Goal: Task Accomplishment & Management: Manage account settings

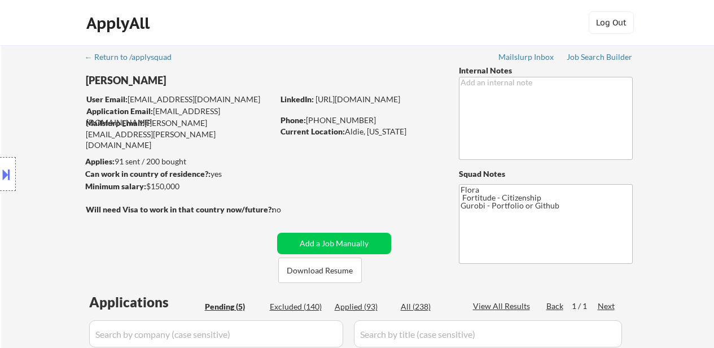
select select ""pending""
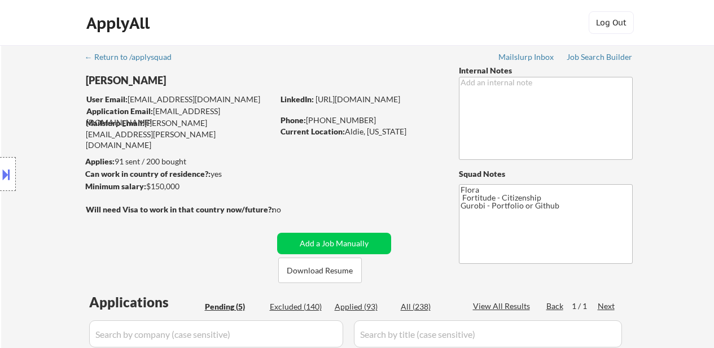
scroll to position [282, 0]
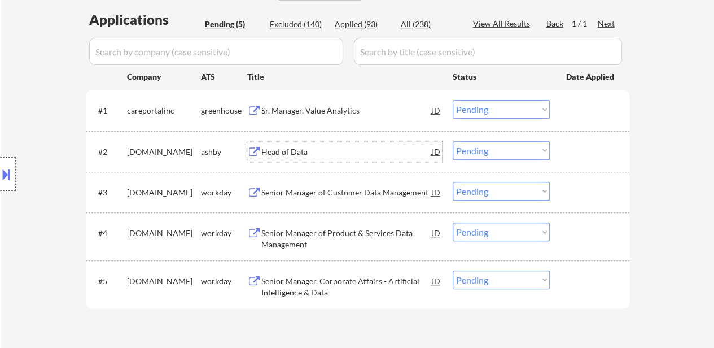
click at [536, 107] on select "Choose an option... Pending Applied Excluded (Questions) Excluded (Expired) Exc…" at bounding box center [501, 109] width 97 height 19
click at [453, 100] on select "Choose an option... Pending Applied Excluded (Questions) Excluded (Expired) Exc…" at bounding box center [501, 109] width 97 height 19
click at [306, 155] on div "Head of Data" at bounding box center [347, 151] width 171 height 11
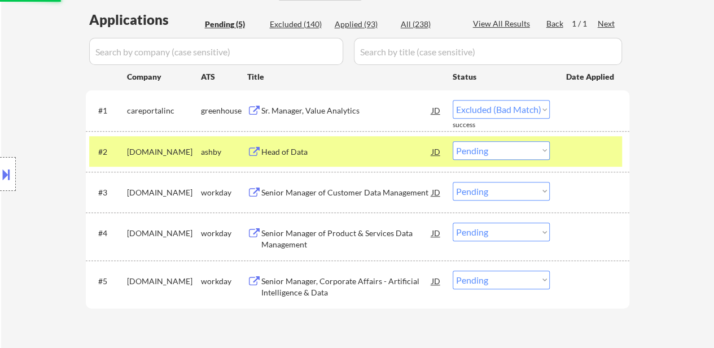
select select ""pending""
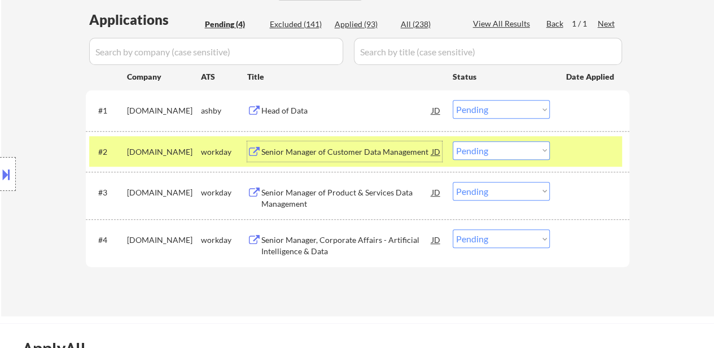
click at [317, 143] on div "Senior Manager of Customer Data Management" at bounding box center [347, 151] width 171 height 20
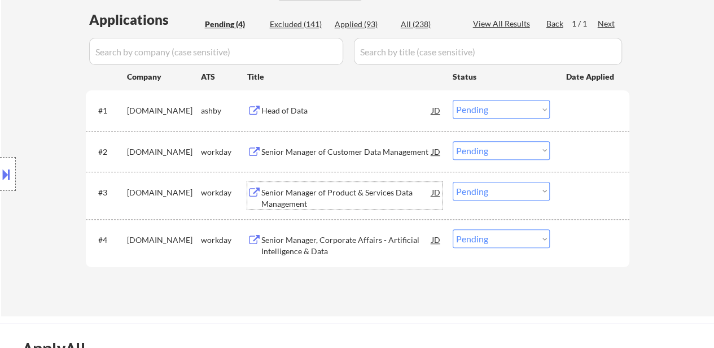
click at [345, 193] on div "Senior Manager of Product & Services Data Management" at bounding box center [347, 198] width 171 height 22
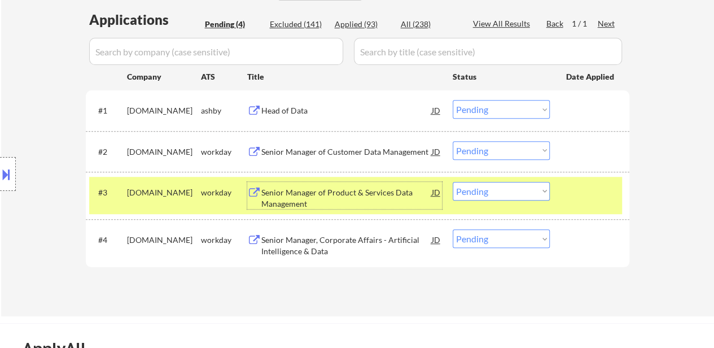
click at [483, 148] on select "Choose an option... Pending Applied Excluded (Questions) Excluded (Expired) Exc…" at bounding box center [501, 150] width 97 height 19
click at [453, 141] on select "Choose an option... Pending Applied Excluded (Questions) Excluded (Expired) Exc…" at bounding box center [501, 150] width 97 height 19
select select ""pending""
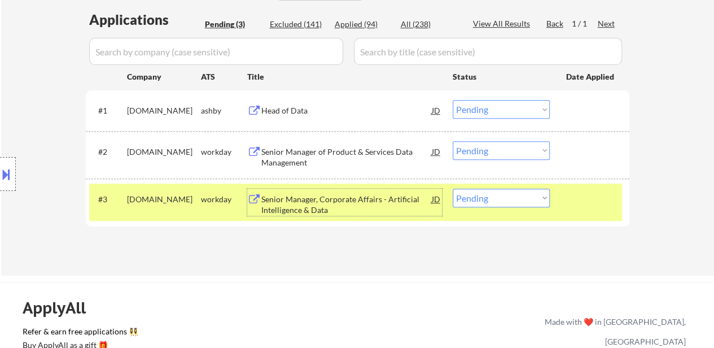
click at [351, 200] on div "Senior Manager, Corporate Affairs - Artificial Intelligence & Data" at bounding box center [347, 205] width 171 height 22
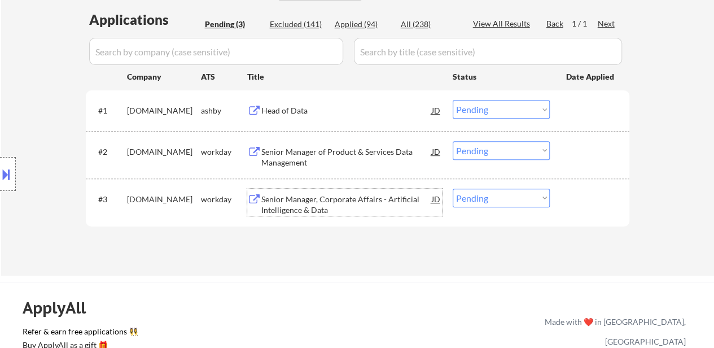
click at [507, 196] on select "Choose an option... Pending Applied Excluded (Questions) Excluded (Expired) Exc…" at bounding box center [501, 198] width 97 height 19
select select ""excluded__bad_match_""
click at [453, 189] on select "Choose an option... Pending Applied Excluded (Questions) Excluded (Expired) Exc…" at bounding box center [501, 198] width 97 height 19
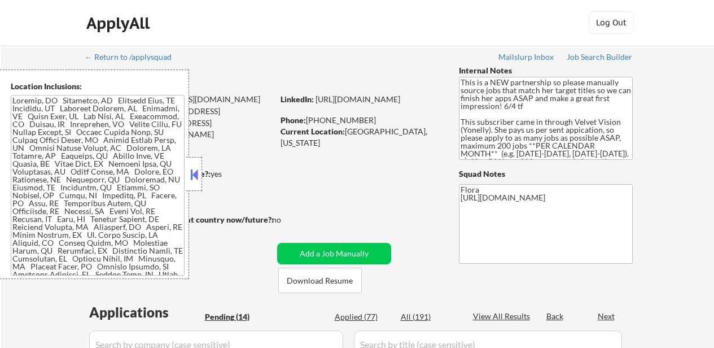
select select ""pending""
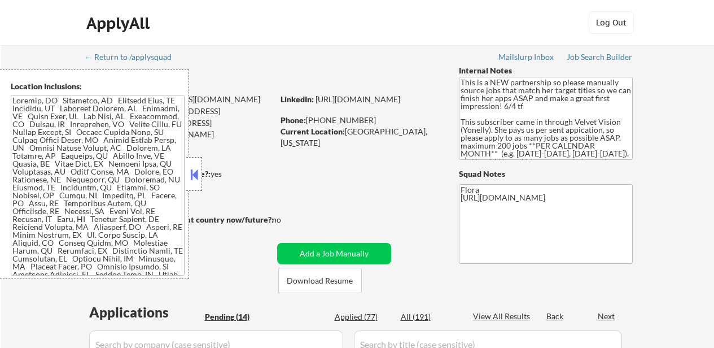
select select ""pending""
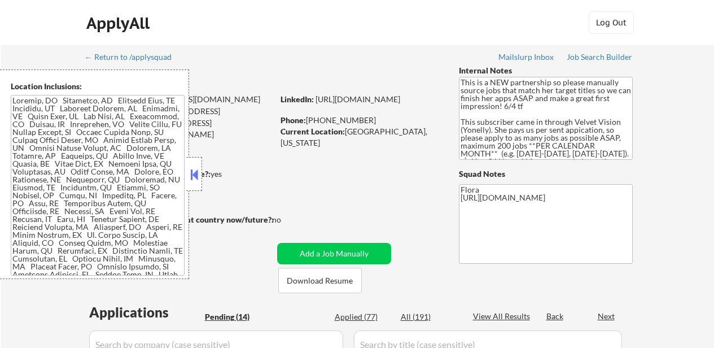
select select ""pending""
click at [195, 181] on button at bounding box center [194, 174] width 12 height 17
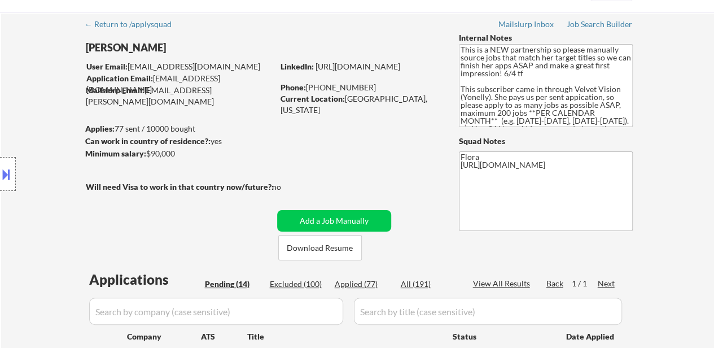
scroll to position [56, 0]
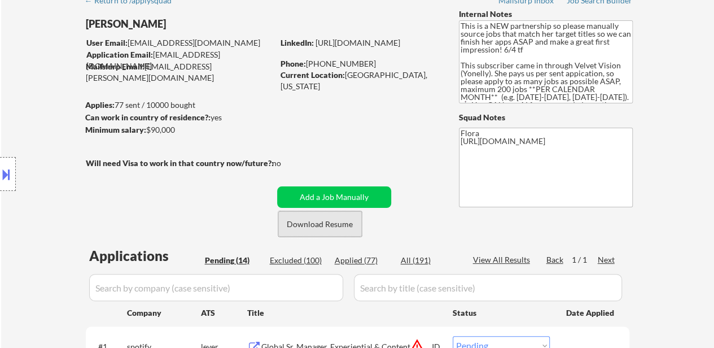
click at [339, 230] on button "Download Resume" at bounding box center [320, 223] width 84 height 25
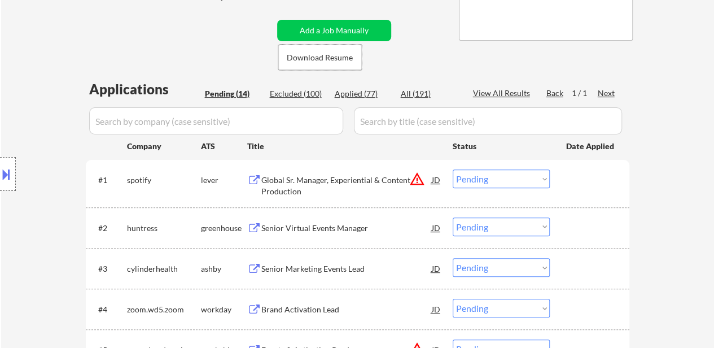
scroll to position [226, 0]
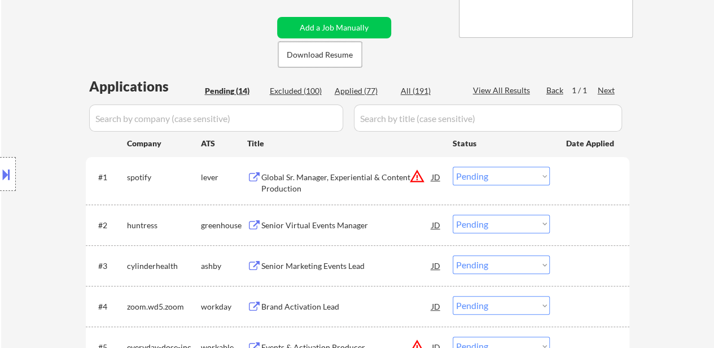
click at [341, 187] on div "Global Sr. Manager, Experiential & Content Production" at bounding box center [347, 183] width 171 height 22
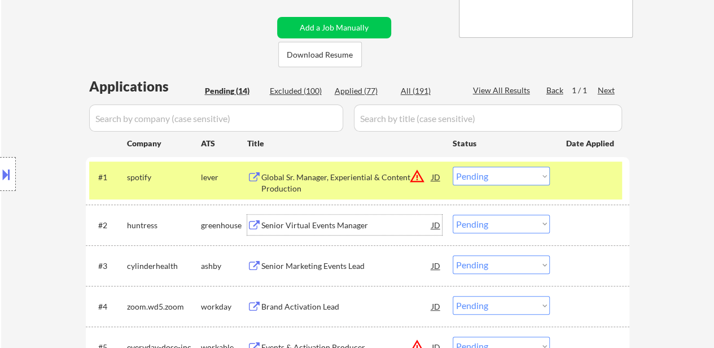
click at [335, 230] on div "Senior Virtual Events Manager" at bounding box center [347, 225] width 171 height 11
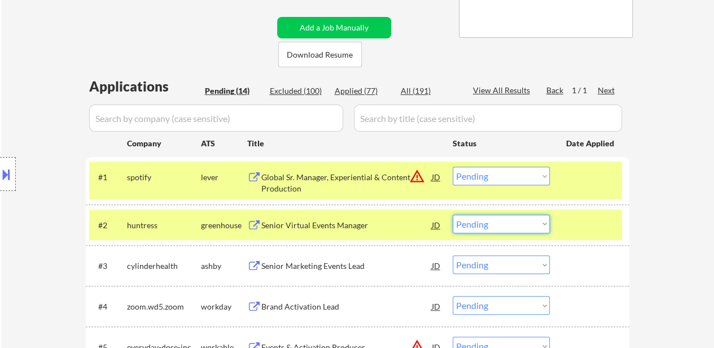
click at [518, 219] on select "Choose an option... Pending Applied Excluded (Questions) Excluded (Expired) Exc…" at bounding box center [501, 224] width 97 height 19
click at [453, 215] on select "Choose an option... Pending Applied Excluded (Questions) Excluded (Expired) Exc…" at bounding box center [501, 224] width 97 height 19
select select ""pending""
click at [575, 213] on div "#2 cylinderhealth [PERSON_NAME] Senior Marketing Events Lead JD Choose an optio…" at bounding box center [355, 225] width 533 height 30
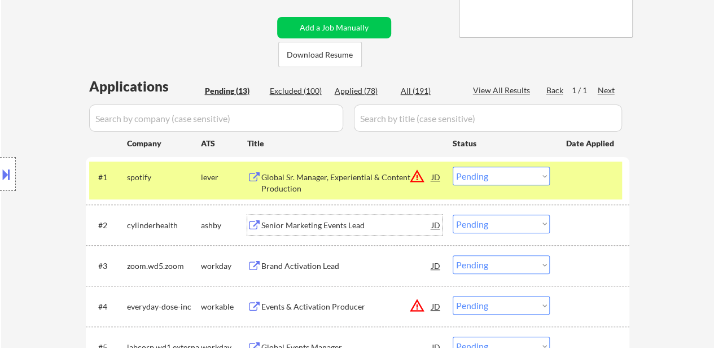
click at [308, 229] on div "Senior Marketing Events Lead" at bounding box center [347, 225] width 171 height 11
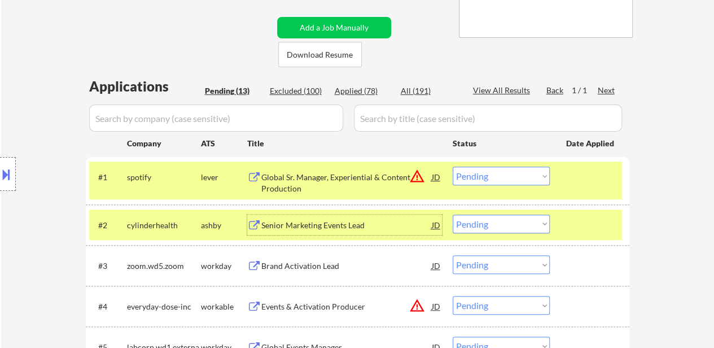
click at [515, 181] on select "Choose an option... Pending Applied Excluded (Questions) Excluded (Expired) Exc…" at bounding box center [501, 176] width 97 height 19
click at [453, 167] on select "Choose an option... Pending Applied Excluded (Questions) Excluded (Expired) Exc…" at bounding box center [501, 176] width 97 height 19
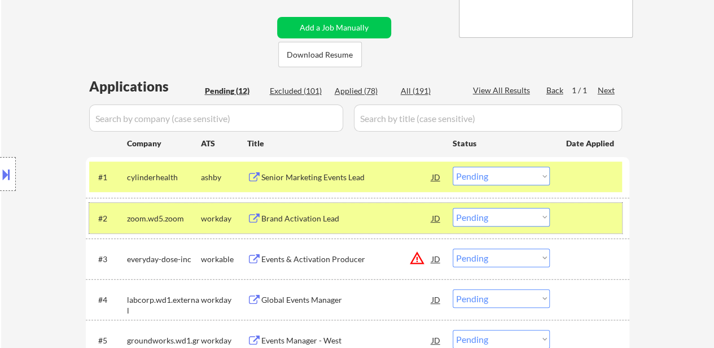
click at [585, 215] on div at bounding box center [592, 218] width 50 height 20
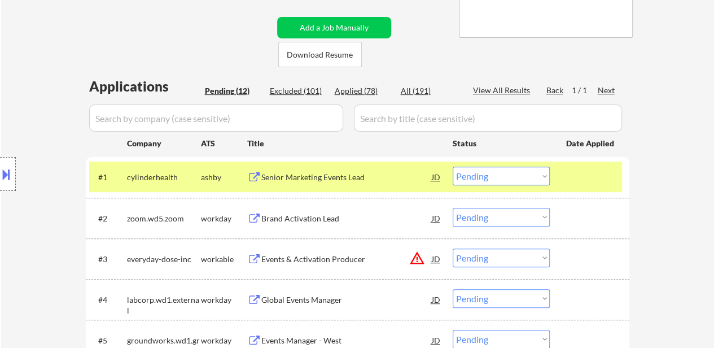
click at [303, 215] on div "Brand Activation Lead" at bounding box center [347, 218] width 171 height 11
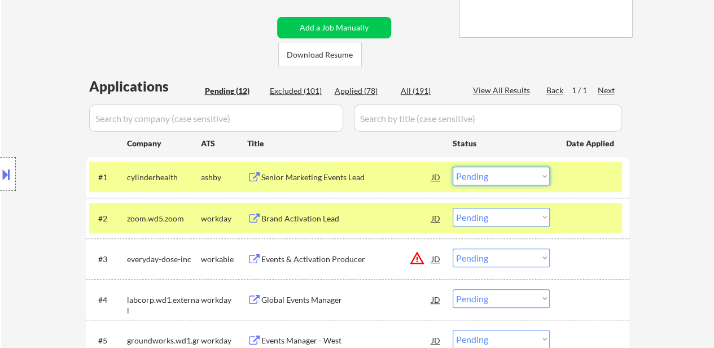
drag, startPoint x: 509, startPoint y: 175, endPoint x: 510, endPoint y: 184, distance: 9.7
click at [509, 175] on select "Choose an option... Pending Applied Excluded (Questions) Excluded (Expired) Exc…" at bounding box center [501, 176] width 97 height 19
click at [453, 167] on select "Choose an option... Pending Applied Excluded (Questions) Excluded (Expired) Exc…" at bounding box center [501, 176] width 97 height 19
select select ""pending""
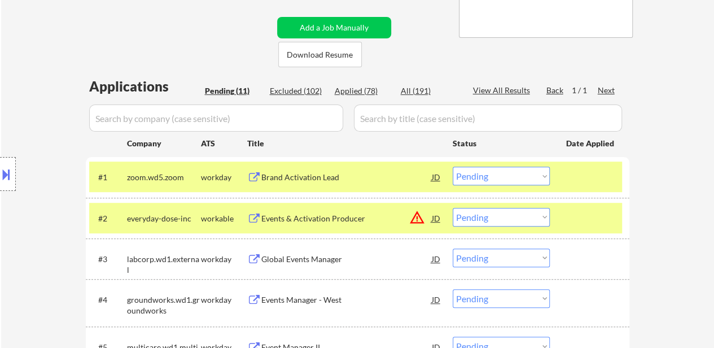
click at [606, 218] on div at bounding box center [592, 218] width 50 height 20
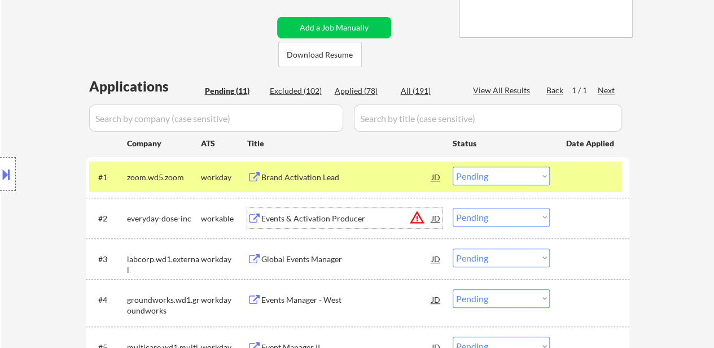
click at [349, 223] on div "Events & Activation Producer" at bounding box center [347, 218] width 171 height 11
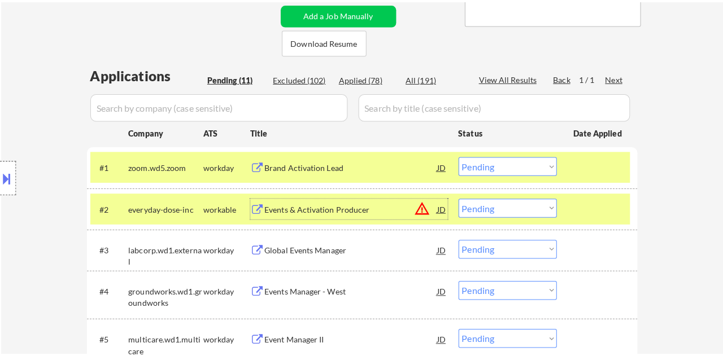
scroll to position [113, 0]
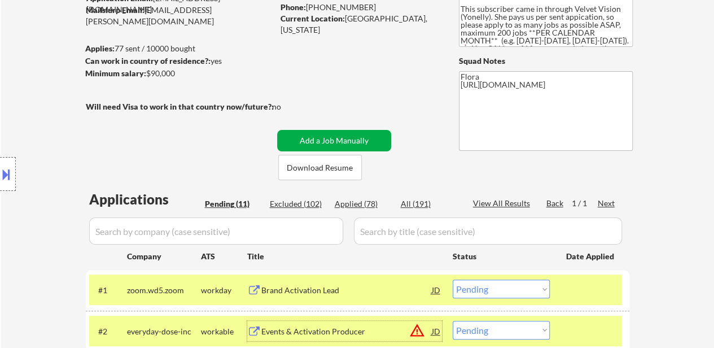
click at [323, 133] on button "Add a Job Manually" at bounding box center [334, 140] width 114 height 21
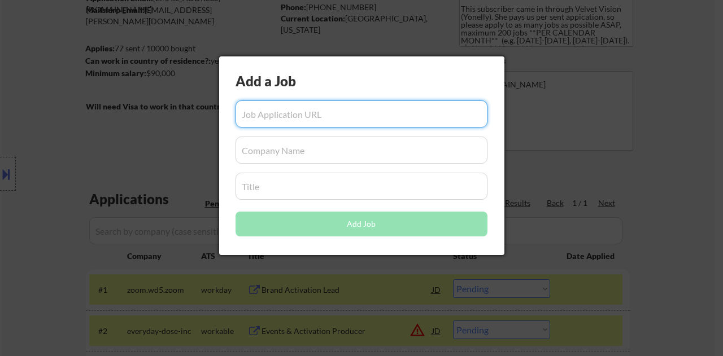
paste input "[URL][DOMAIN_NAME]"
type input "[URL][DOMAIN_NAME]"
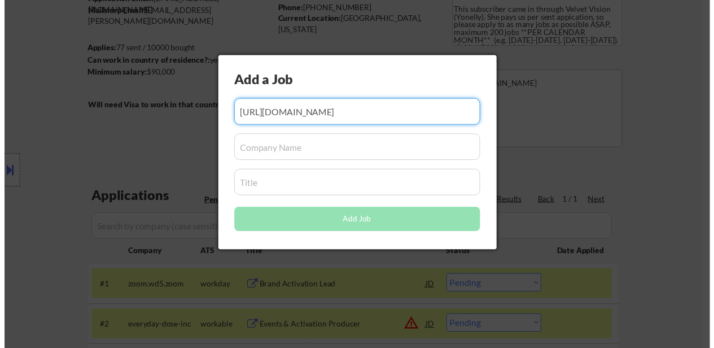
scroll to position [0, 0]
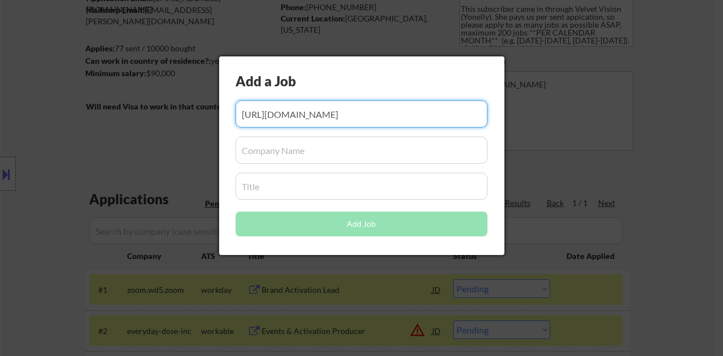
click at [314, 154] on input "input" at bounding box center [362, 150] width 252 height 27
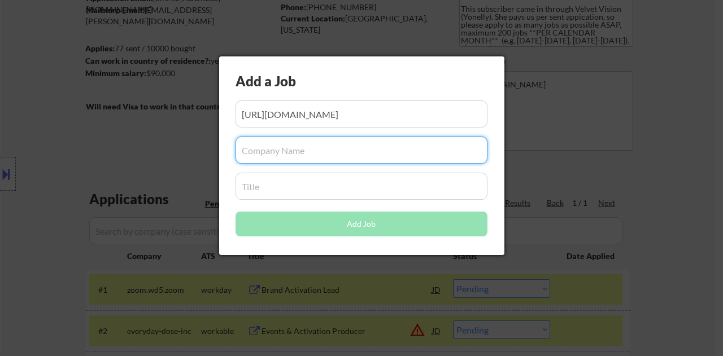
click at [265, 156] on input "input" at bounding box center [362, 150] width 252 height 27
paste input "Meter"
type input "Meter"
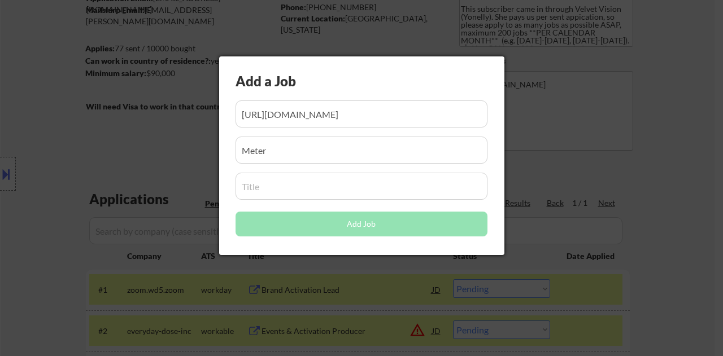
click at [305, 197] on input "input" at bounding box center [362, 186] width 252 height 27
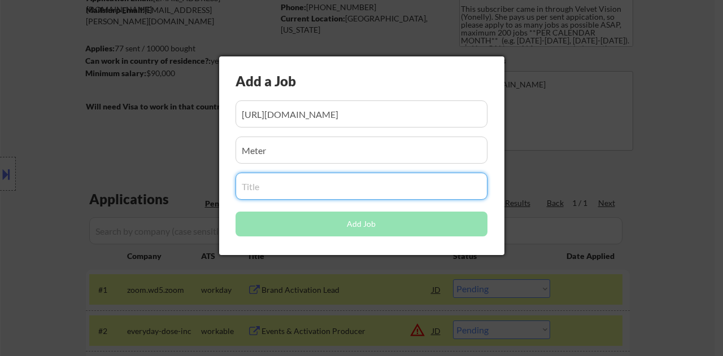
paste input "Partner Marketing Manager, Partner Events"
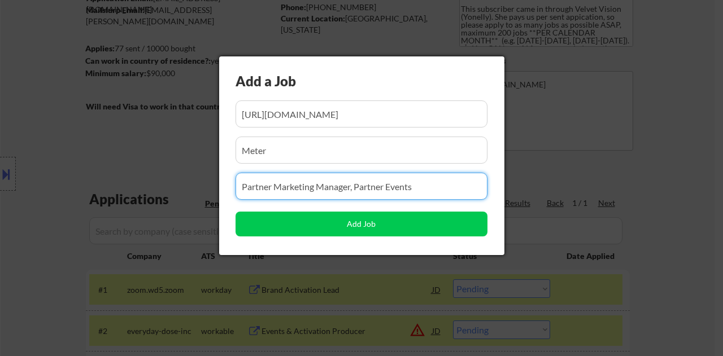
click at [428, 193] on input "input" at bounding box center [362, 186] width 252 height 27
type input "Partner Marketing Manager, Partner Events"
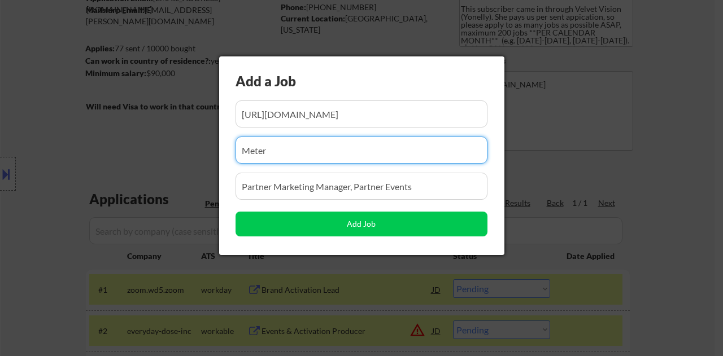
click at [420, 147] on input "input" at bounding box center [362, 150] width 252 height 27
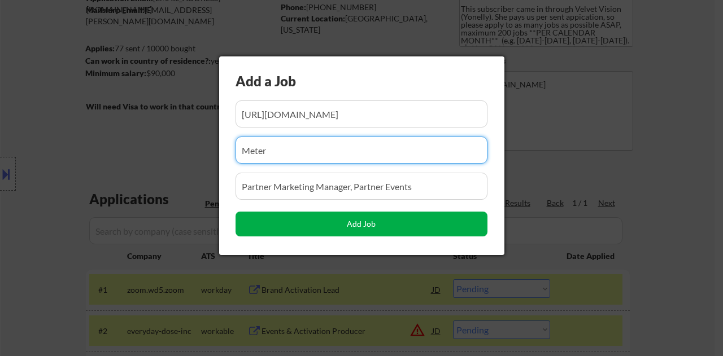
click at [391, 229] on button "Add Job" at bounding box center [362, 224] width 252 height 25
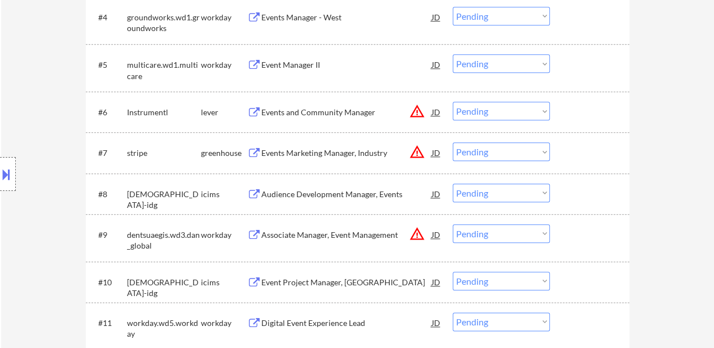
scroll to position [621, 0]
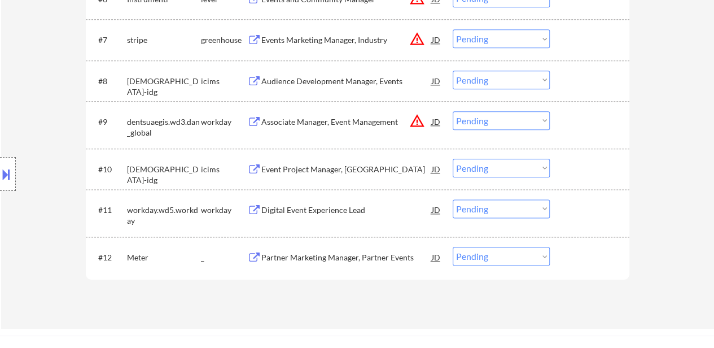
click at [481, 256] on select "Choose an option... Pending Applied Excluded (Questions) Excluded (Expired) Exc…" at bounding box center [501, 256] width 97 height 19
select select ""applied""
click at [453, 247] on select "Choose an option... Pending Applied Excluded (Questions) Excluded (Expired) Exc…" at bounding box center [501, 256] width 97 height 19
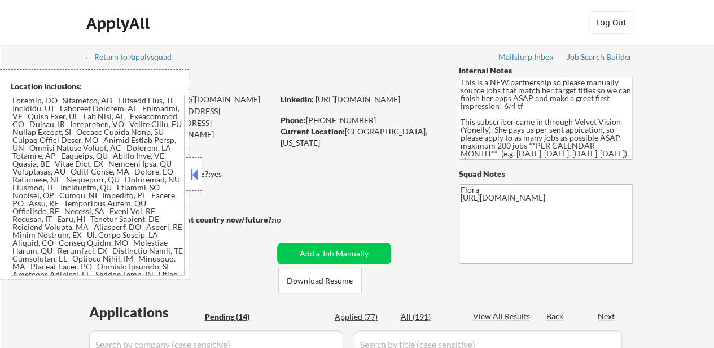
select select ""pending""
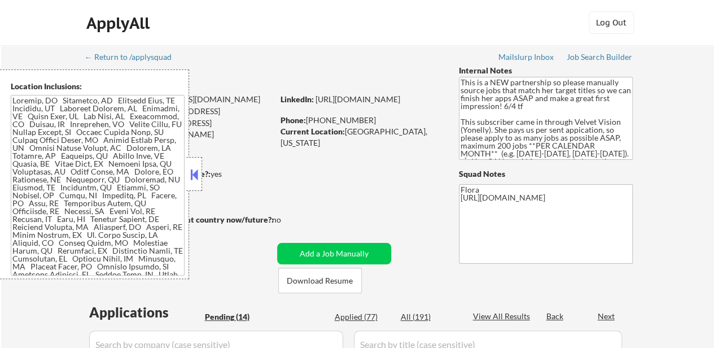
select select ""pending""
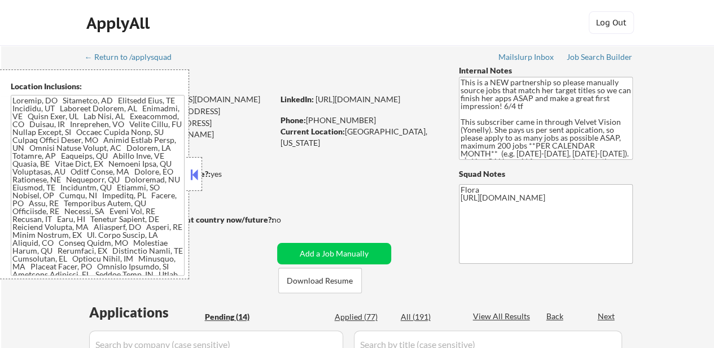
select select ""pending""
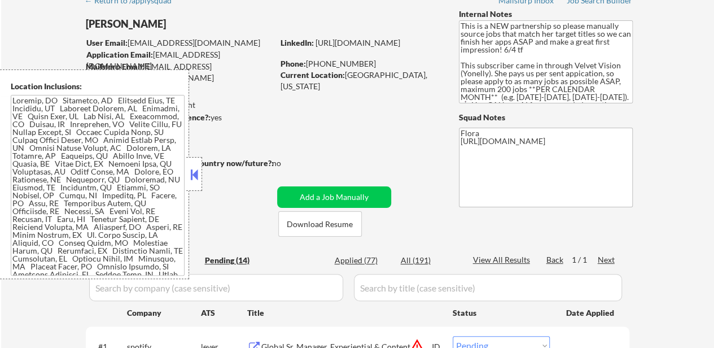
click at [197, 174] on button at bounding box center [194, 174] width 12 height 17
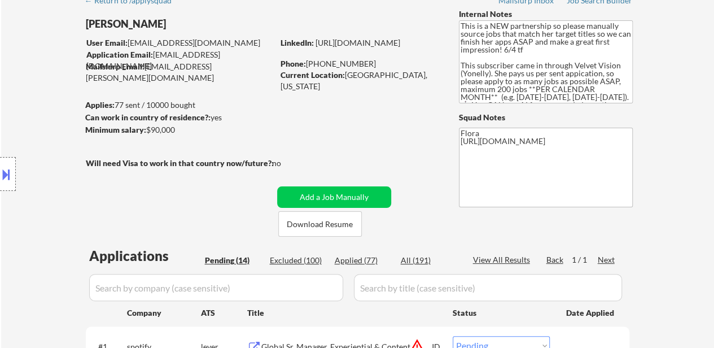
click at [359, 260] on div "Applied (77)" at bounding box center [363, 260] width 56 height 11
select select ""applied""
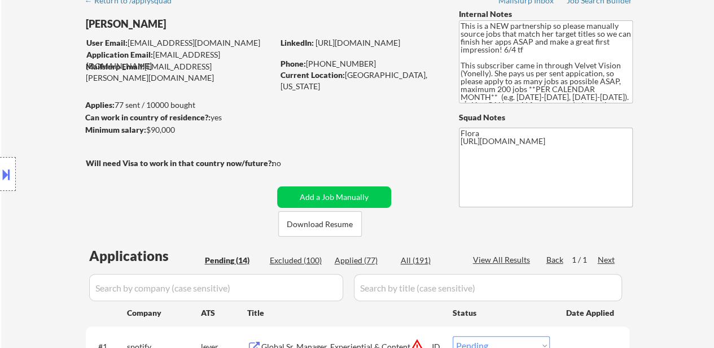
select select ""applied""
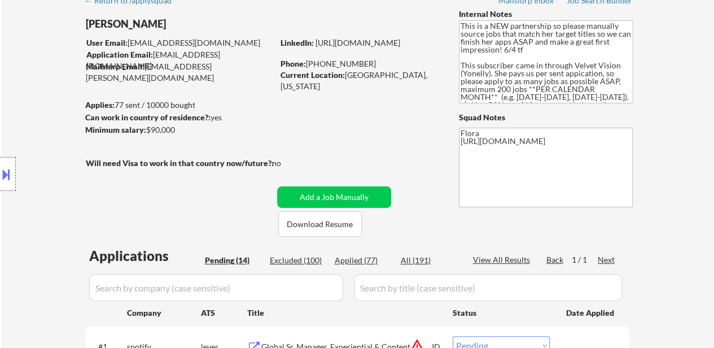
select select ""applied""
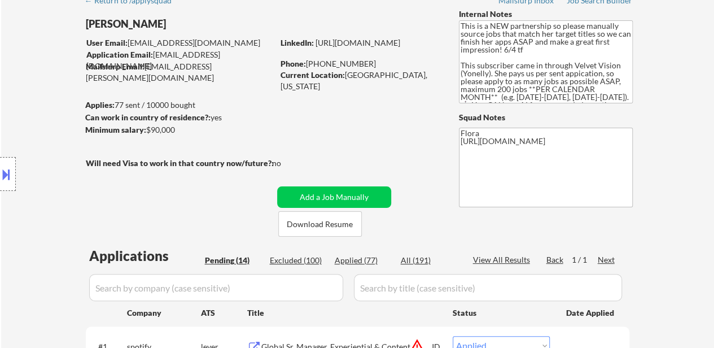
select select ""applied""
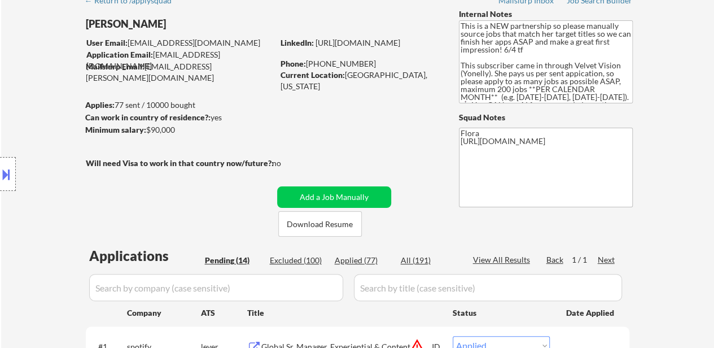
select select ""applied""
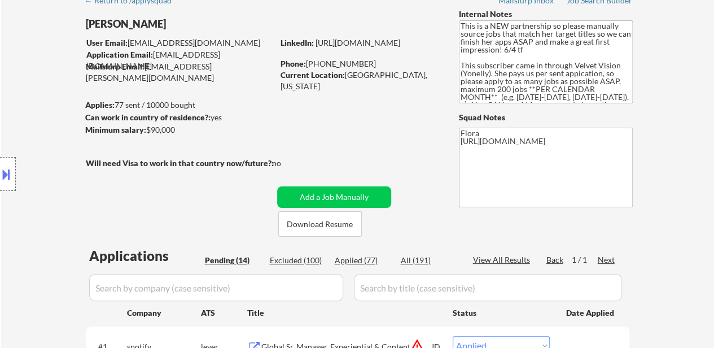
select select ""applied""
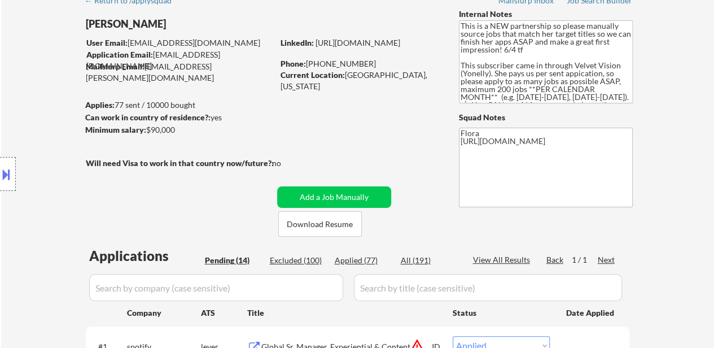
select select ""applied""
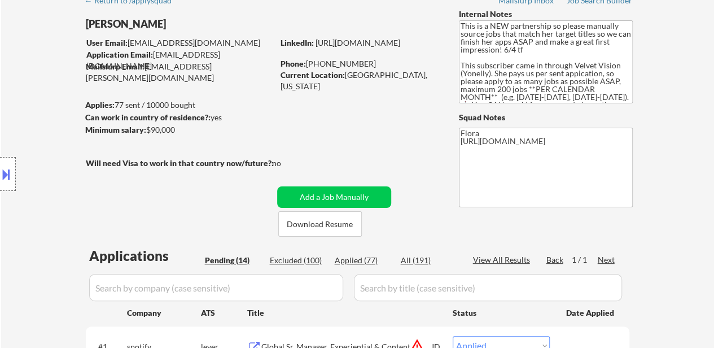
select select ""applied""
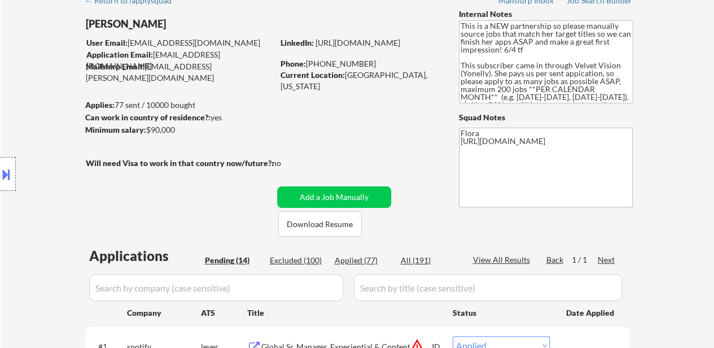
select select ""applied""
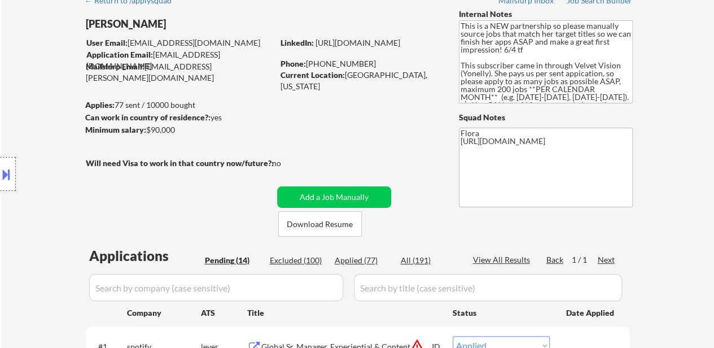
select select ""applied""
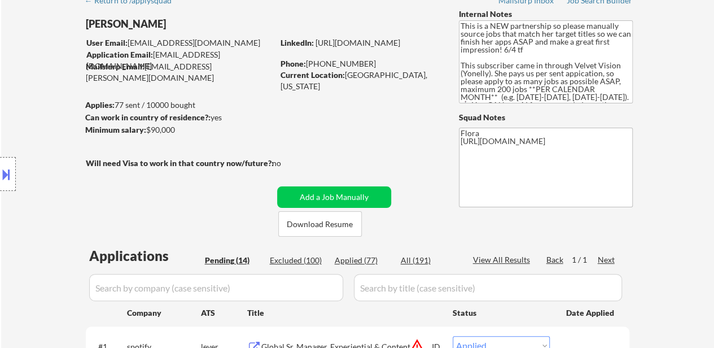
select select ""applied""
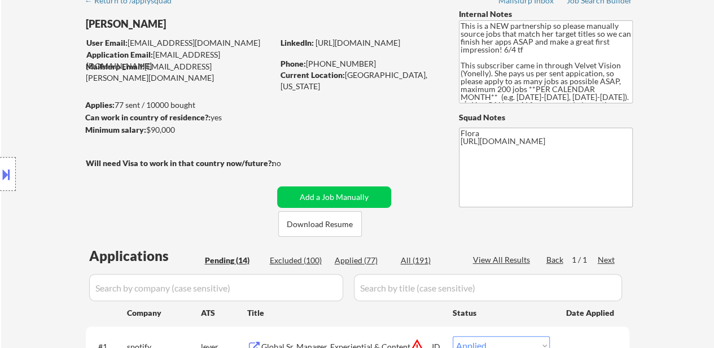
select select ""applied""
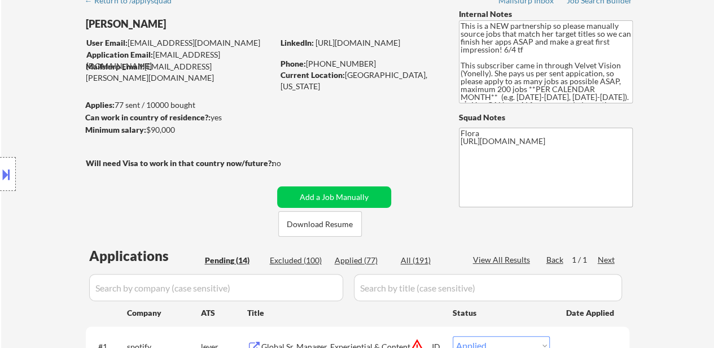
select select ""applied""
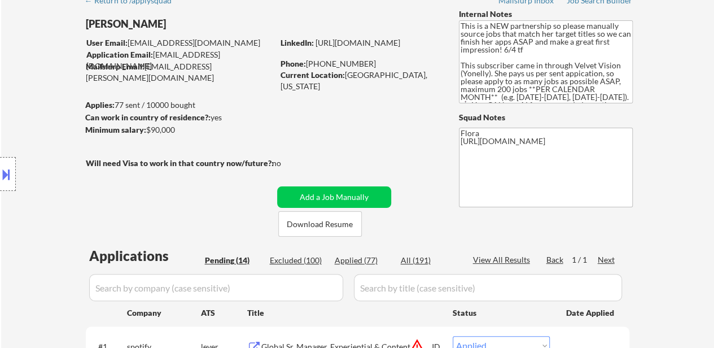
select select ""applied""
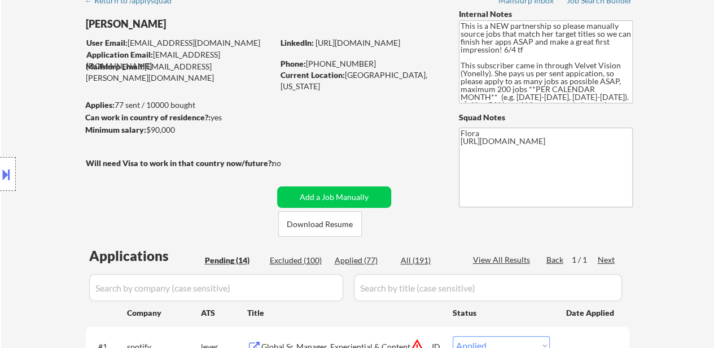
select select ""applied""
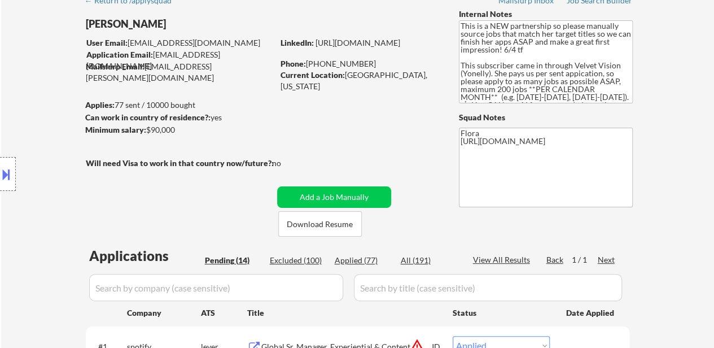
select select ""applied""
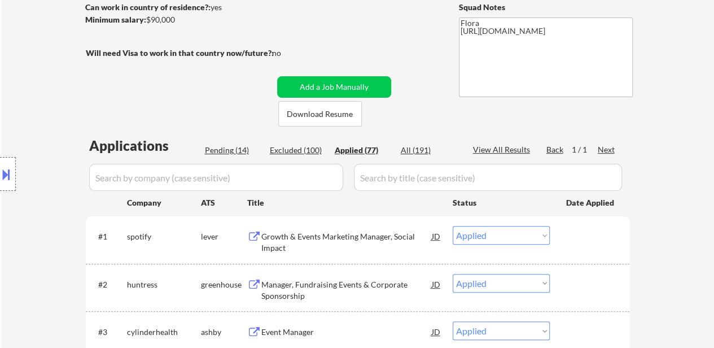
scroll to position [169, 0]
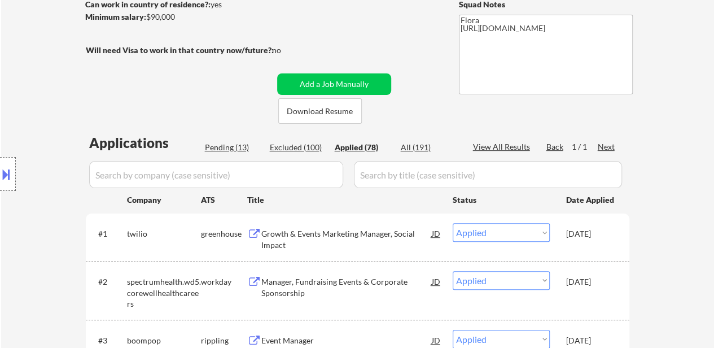
select select ""applied""
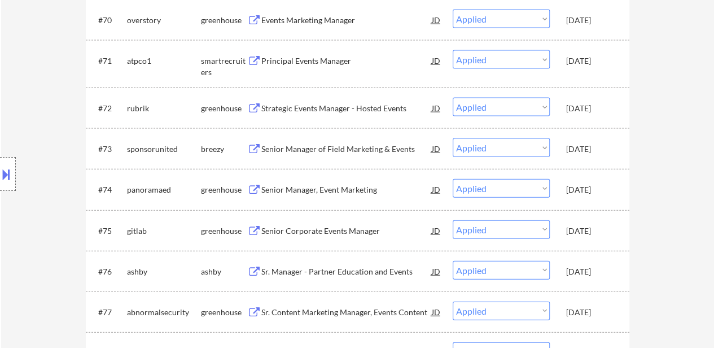
scroll to position [3728, 0]
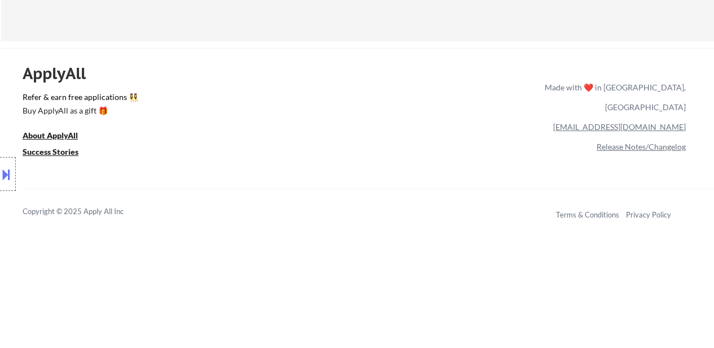
drag, startPoint x: 634, startPoint y: 147, endPoint x: 564, endPoint y: 339, distance: 205.1
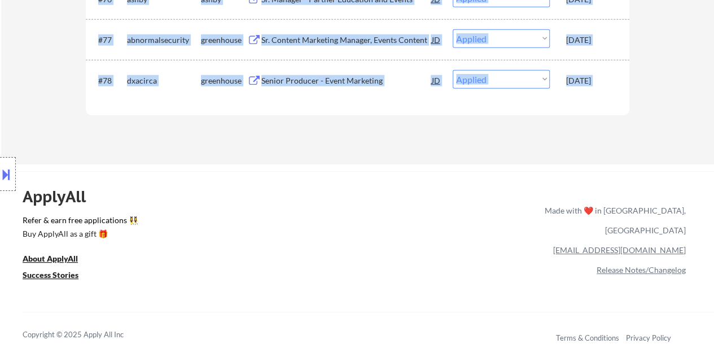
scroll to position [3558, 0]
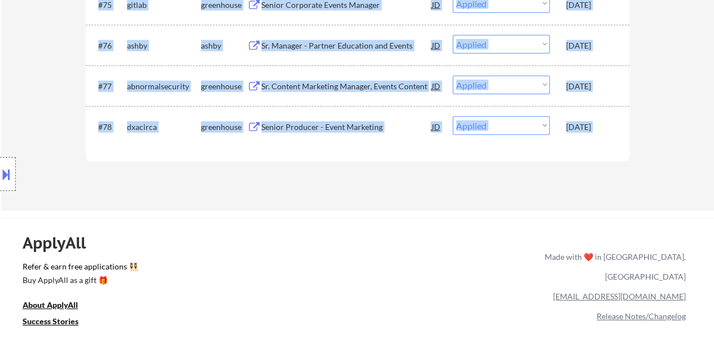
copy div "Applications Pending (11) Excluded (102) Applied (78) All (191) View All Result…"
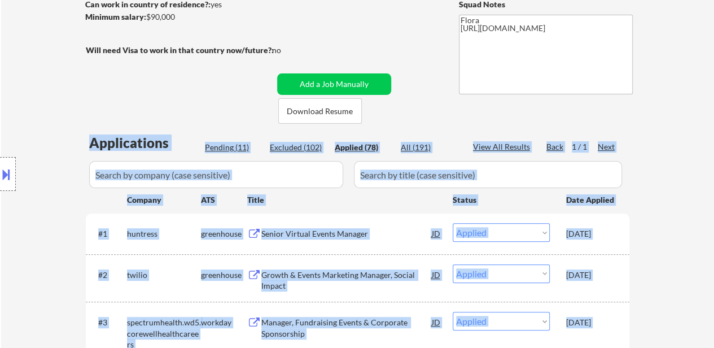
scroll to position [226, 0]
